Goal: Task Accomplishment & Management: Manage account settings

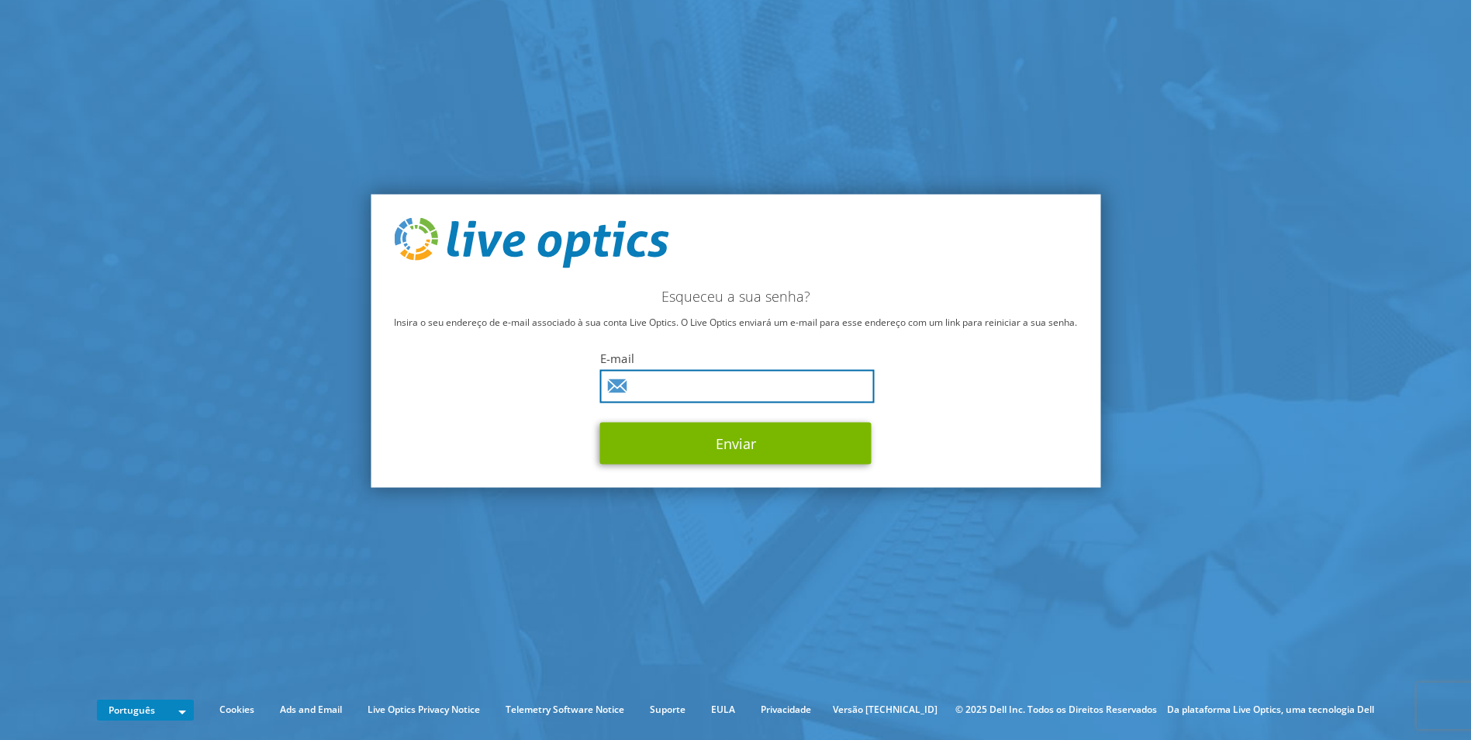
click at [762, 389] on input "text" at bounding box center [737, 386] width 275 height 33
type input "[EMAIL_ADDRESS][DOMAIN_NAME]"
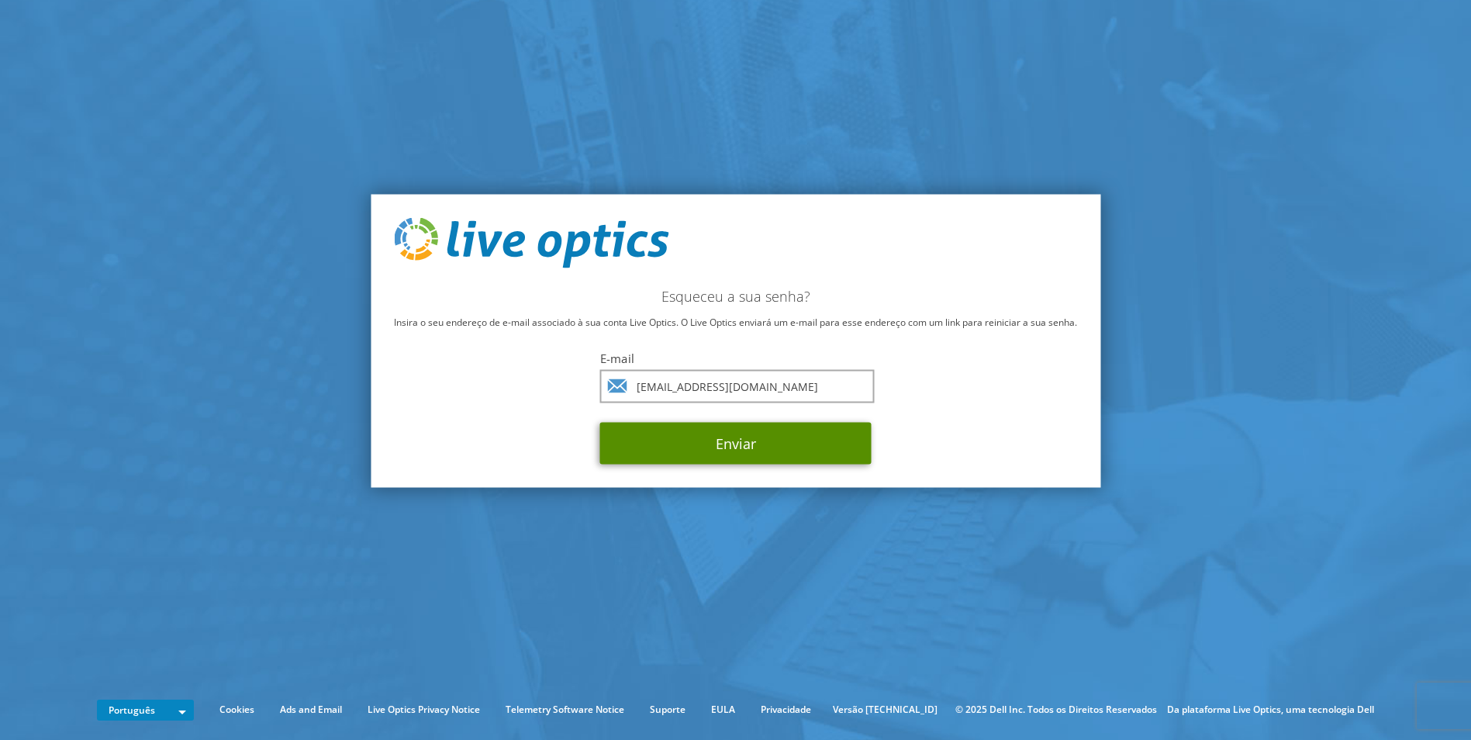
click at [721, 443] on button "Enviar" at bounding box center [735, 444] width 271 height 42
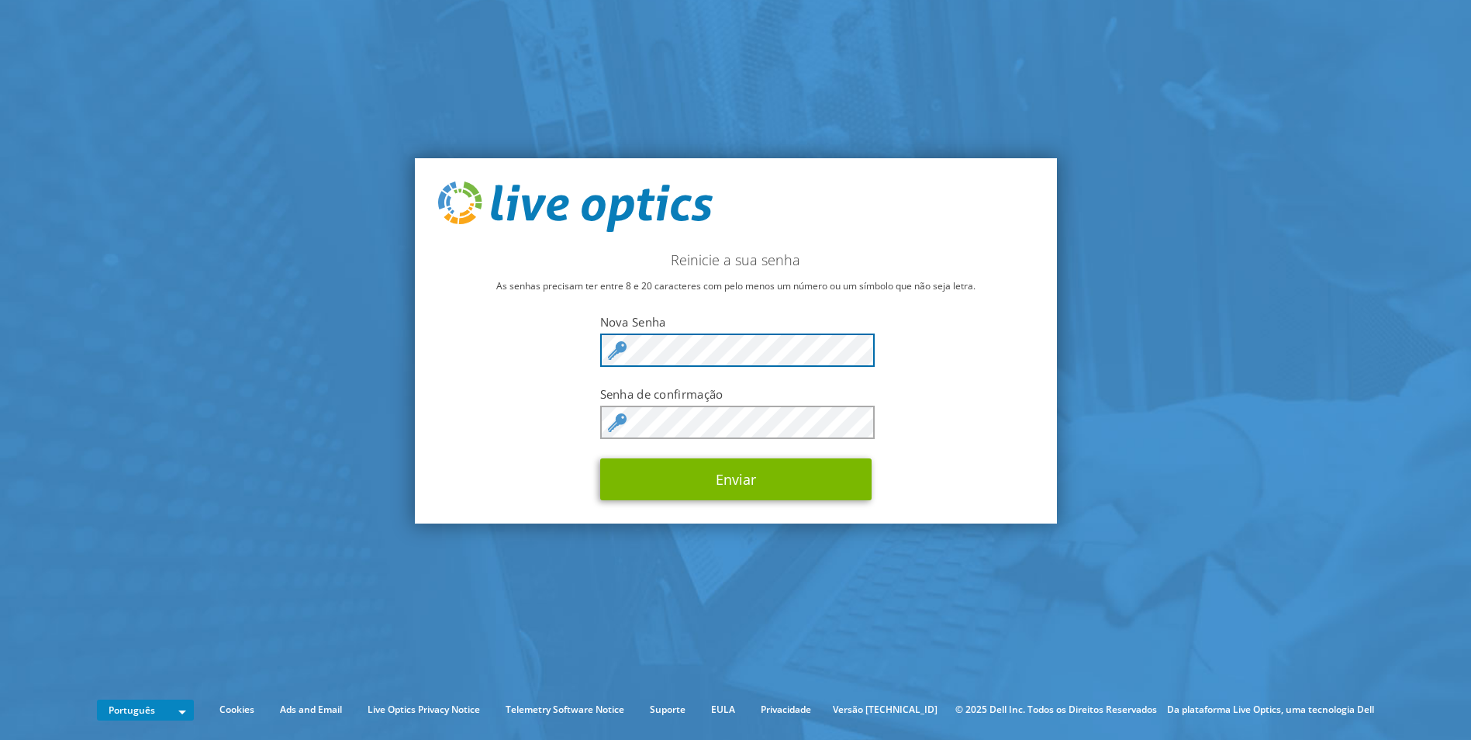
click at [611, 351] on div at bounding box center [735, 350] width 271 height 33
click at [520, 381] on div "Reinicie a sua senha As senhas precisam ter entre 8 e 20 caracteres com pelo me…" at bounding box center [736, 341] width 642 height 366
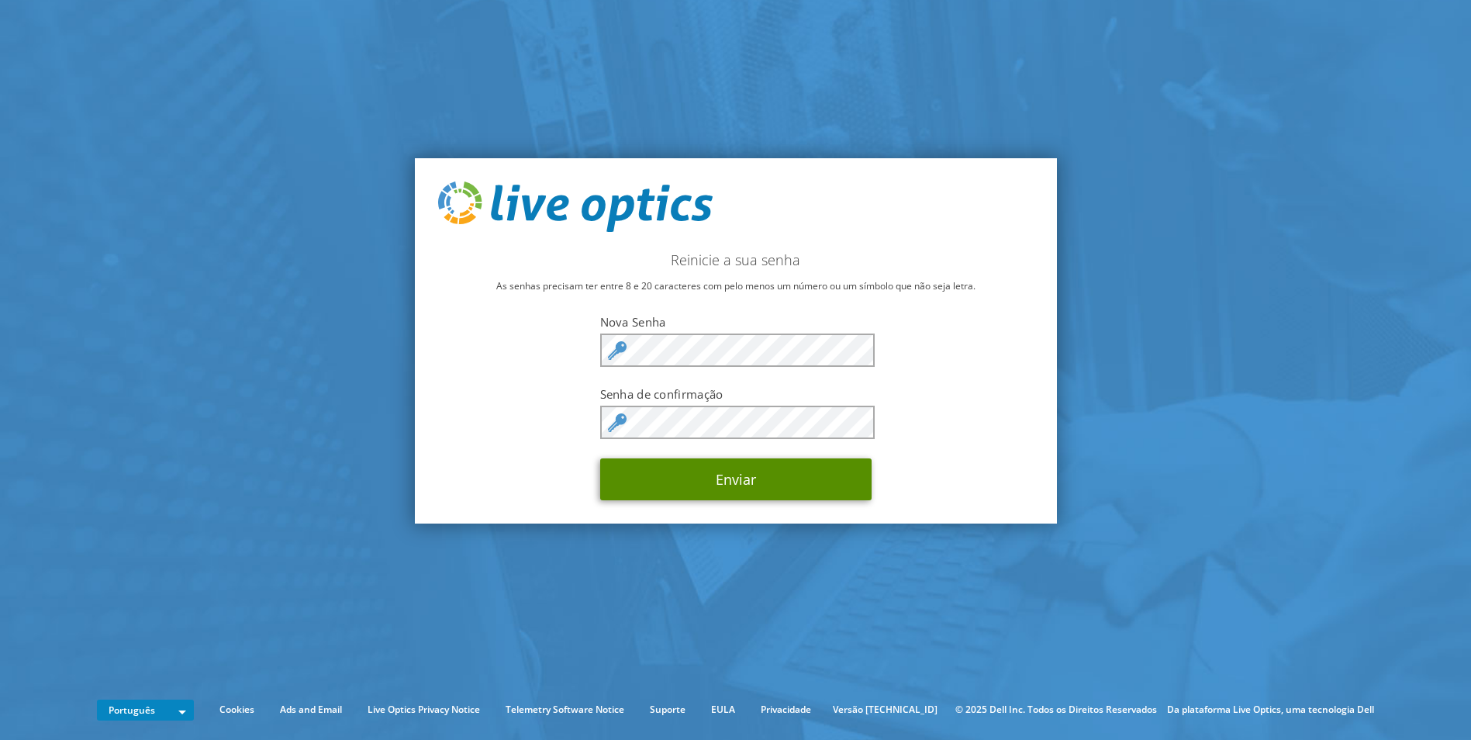
click at [720, 472] on button "Enviar" at bounding box center [735, 479] width 271 height 42
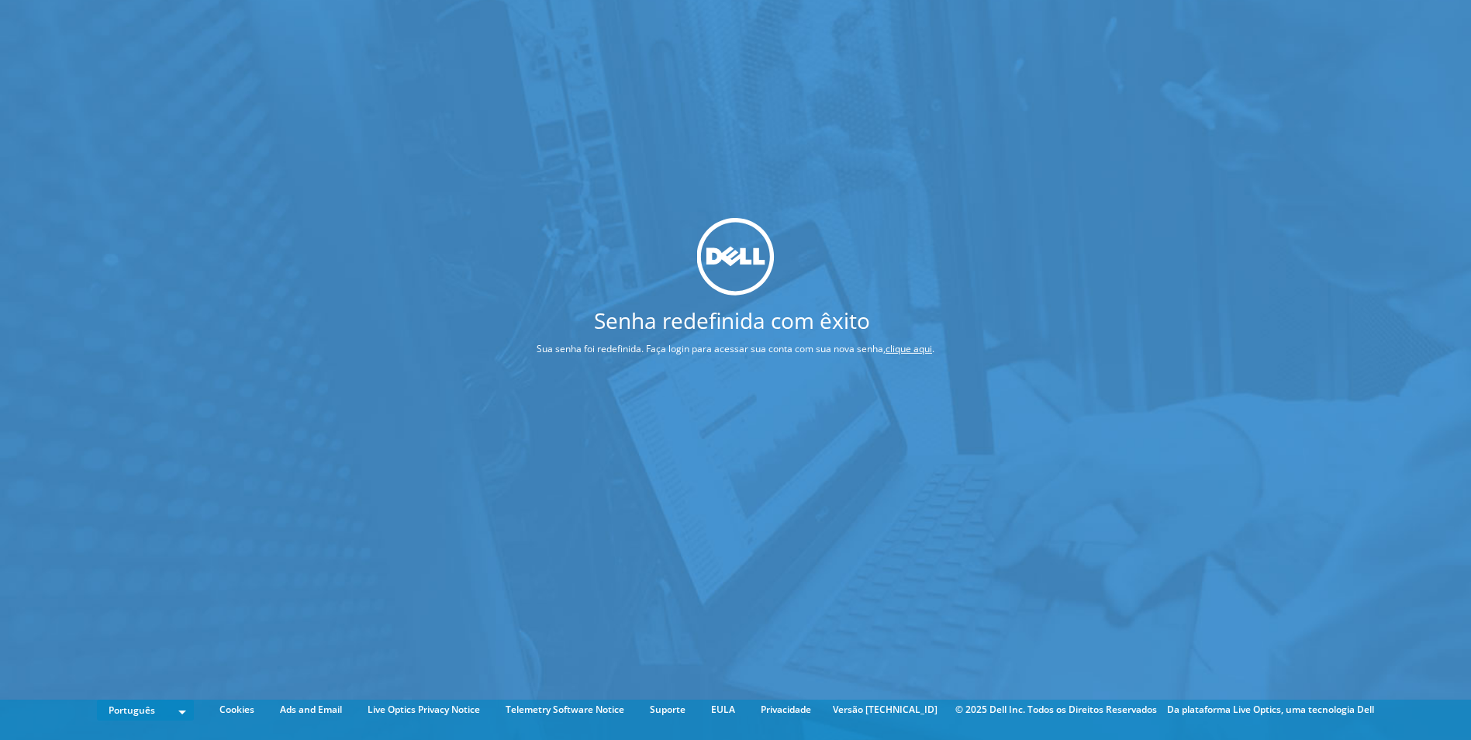
click at [915, 351] on link "clique aqui" at bounding box center [909, 348] width 47 height 13
